Goal: Task Accomplishment & Management: Complete application form

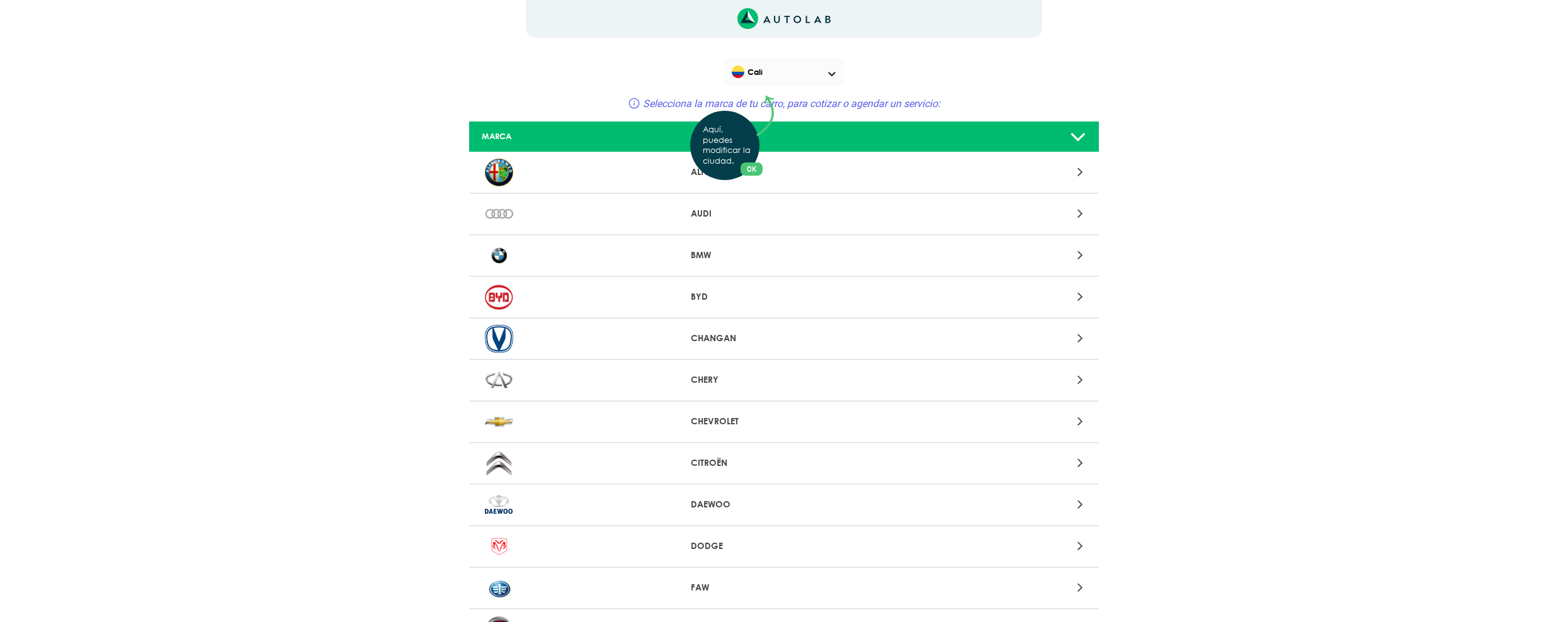
click at [754, 167] on button "OK" at bounding box center [752, 169] width 22 height 13
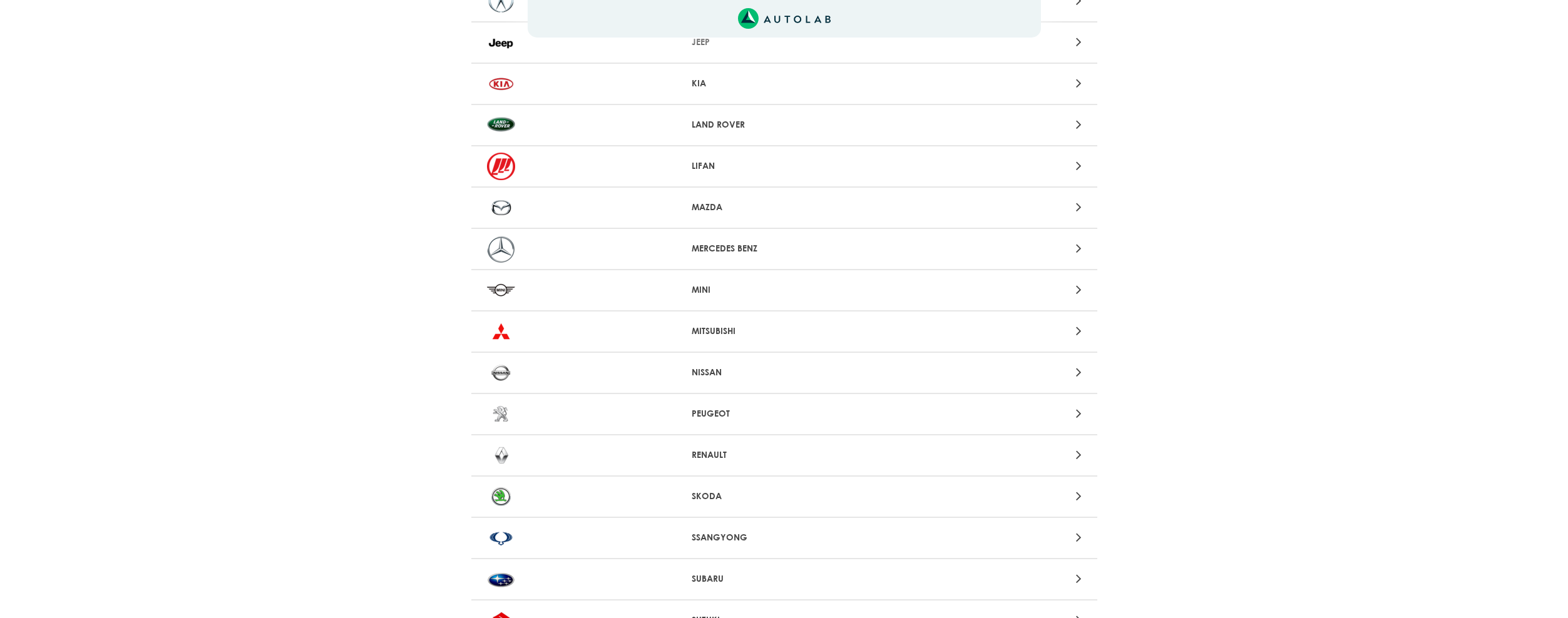
scroll to position [1128, 0]
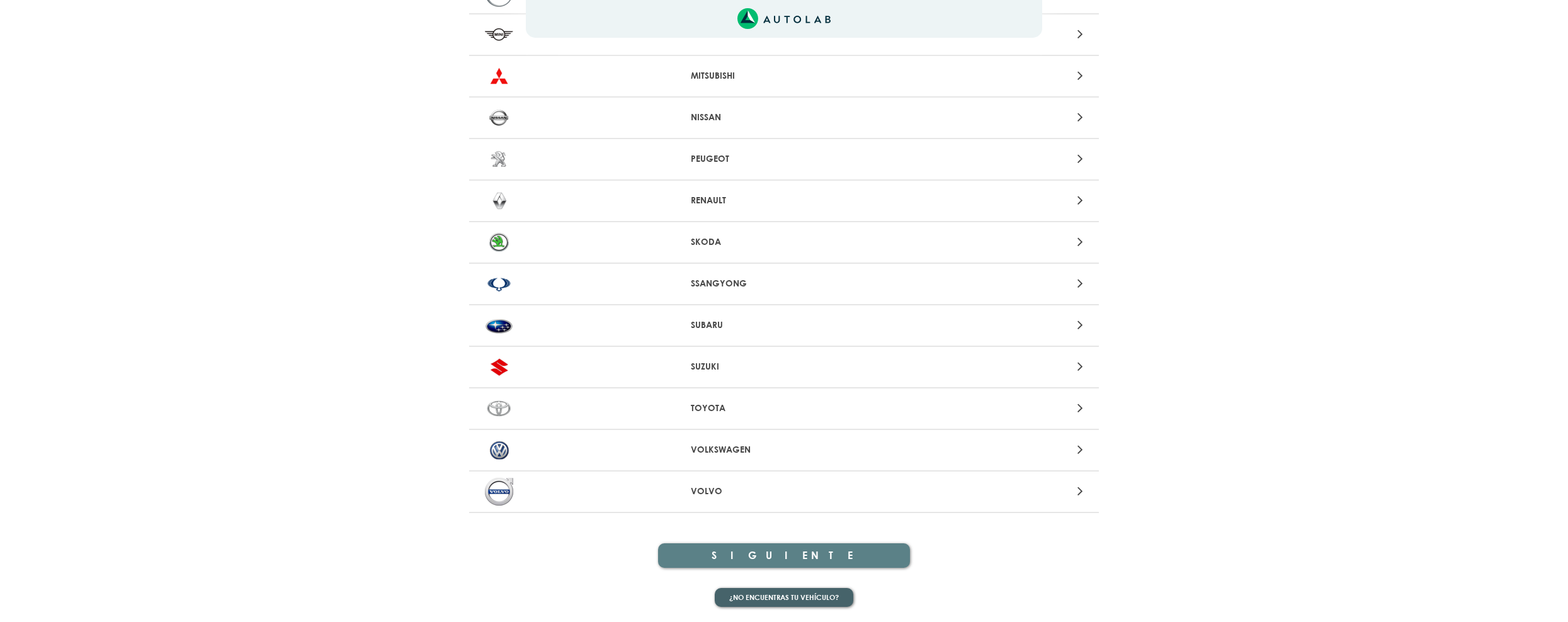
click at [747, 596] on button "¿No encuentras tu vehículo?" at bounding box center [783, 598] width 138 height 19
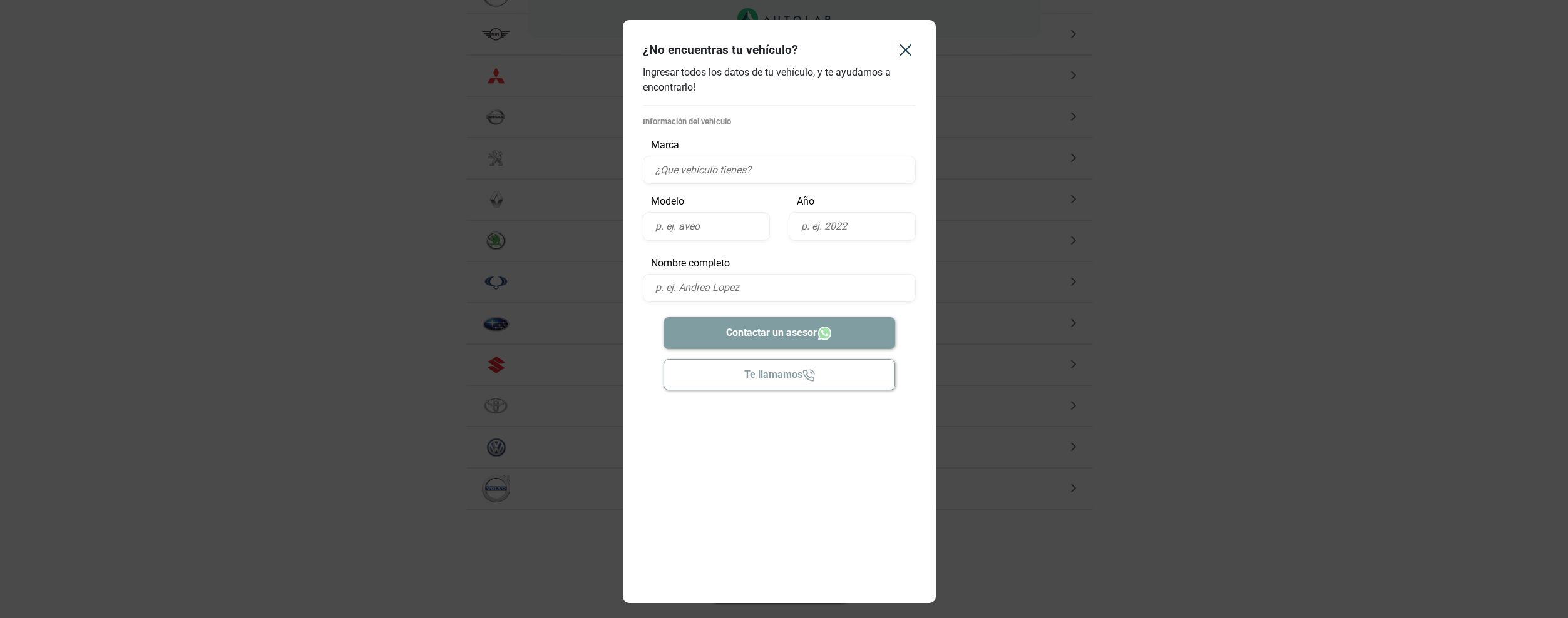
click at [765, 170] on input "text" at bounding box center [779, 170] width 273 height 28
type input "SEAT"
click at [724, 227] on input "text" at bounding box center [707, 226] width 127 height 28
type input "Ibiza"
click at [823, 227] on input "text" at bounding box center [852, 226] width 127 height 28
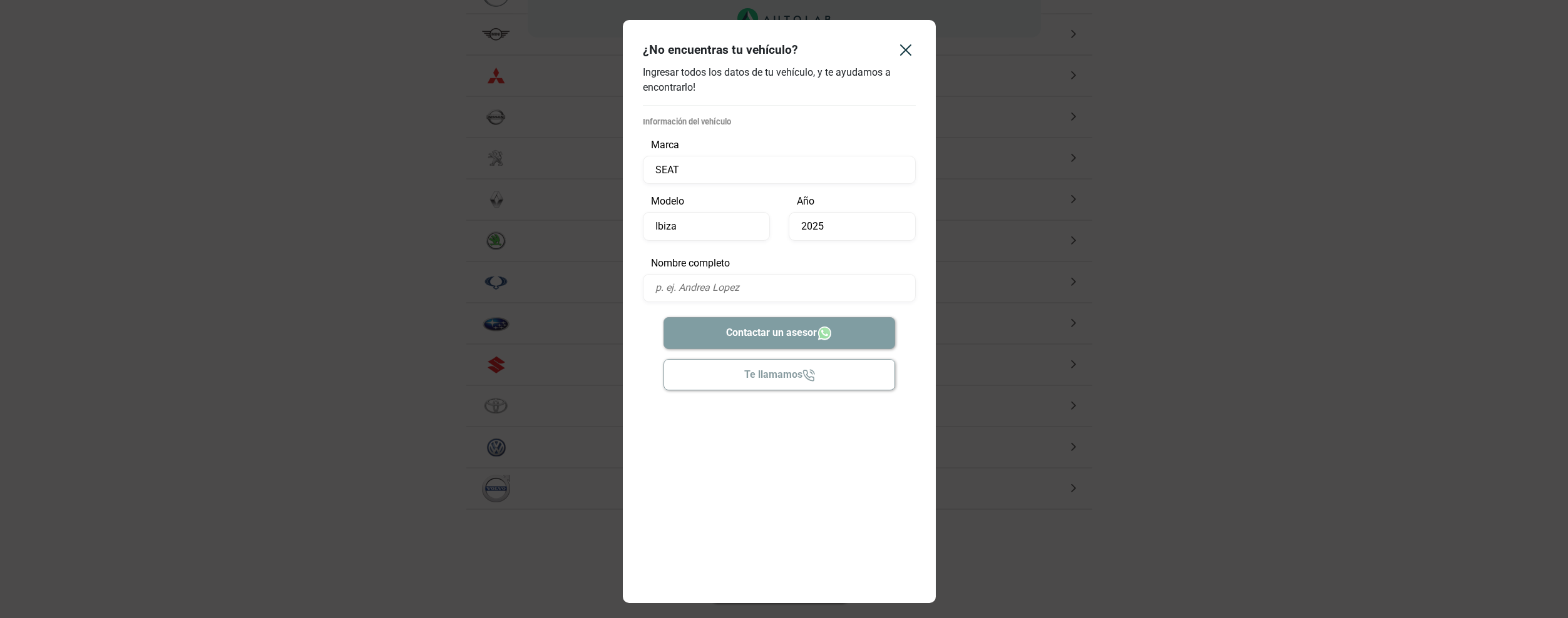
type input "2025"
click at [756, 296] on input "text" at bounding box center [779, 287] width 273 height 28
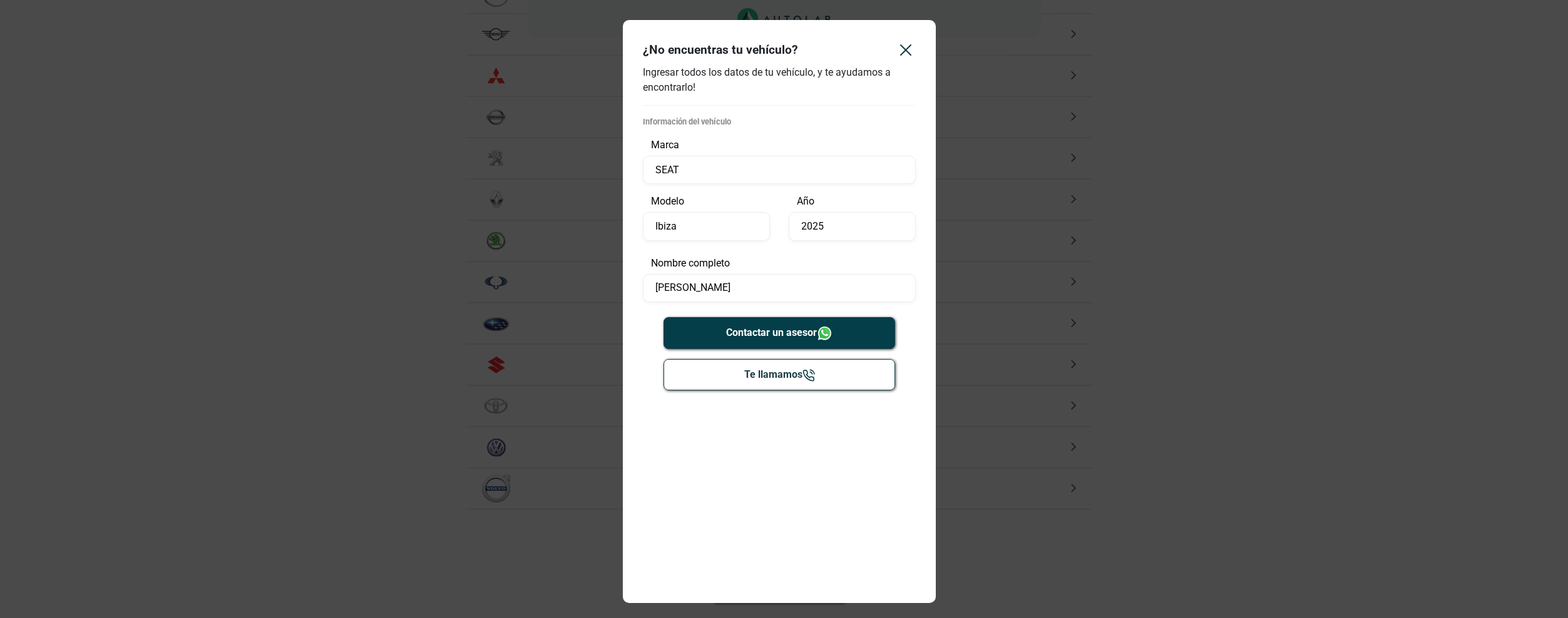
type input "[PERSON_NAME]"
click at [779, 339] on button "Contactar un asesor" at bounding box center [779, 333] width 232 height 32
